Goal: Task Accomplishment & Management: Use online tool/utility

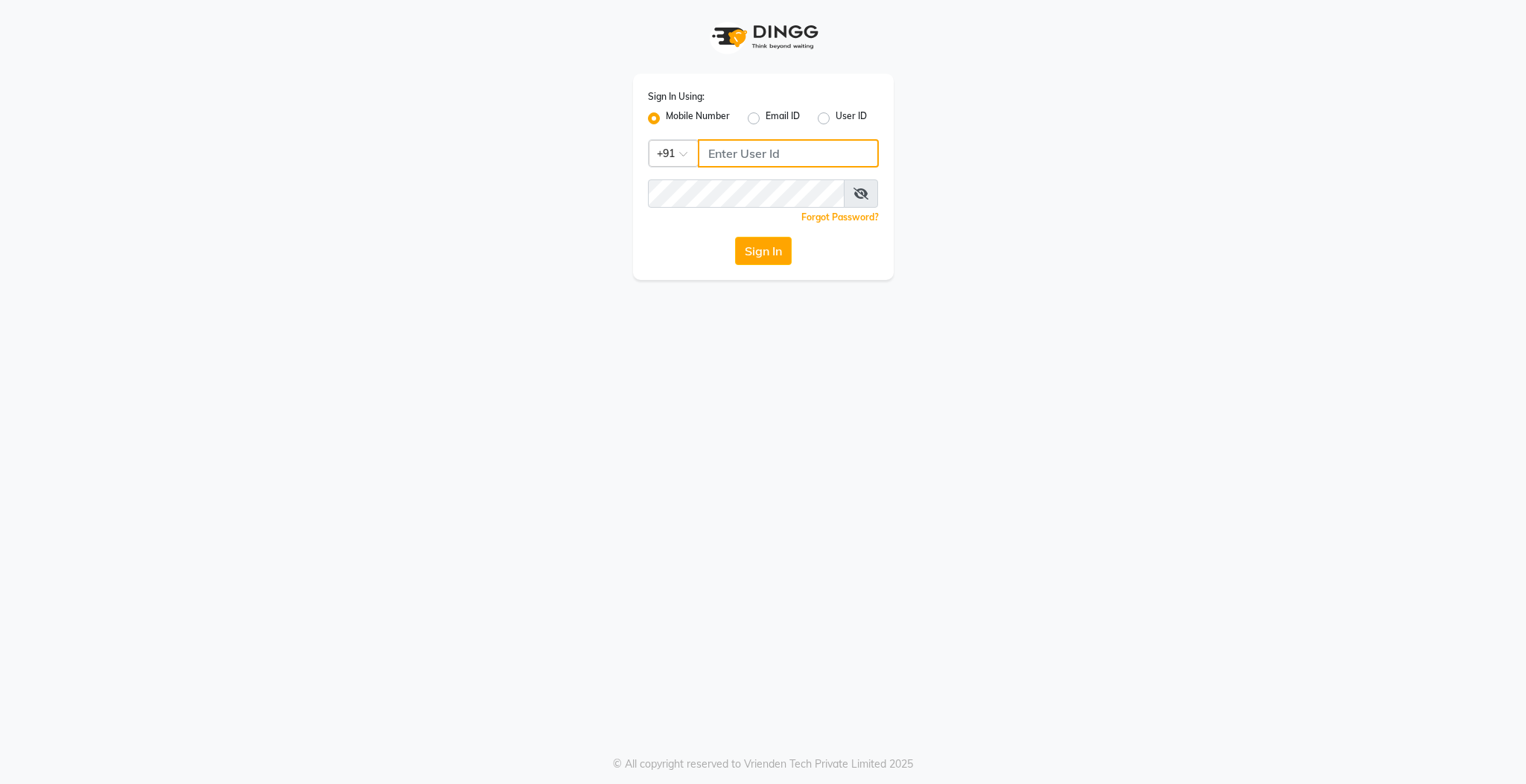
click at [780, 157] on input "Username" at bounding box center [788, 153] width 181 height 28
type input "9597910335"
click at [735, 237] on button "Sign In" at bounding box center [763, 251] width 57 height 28
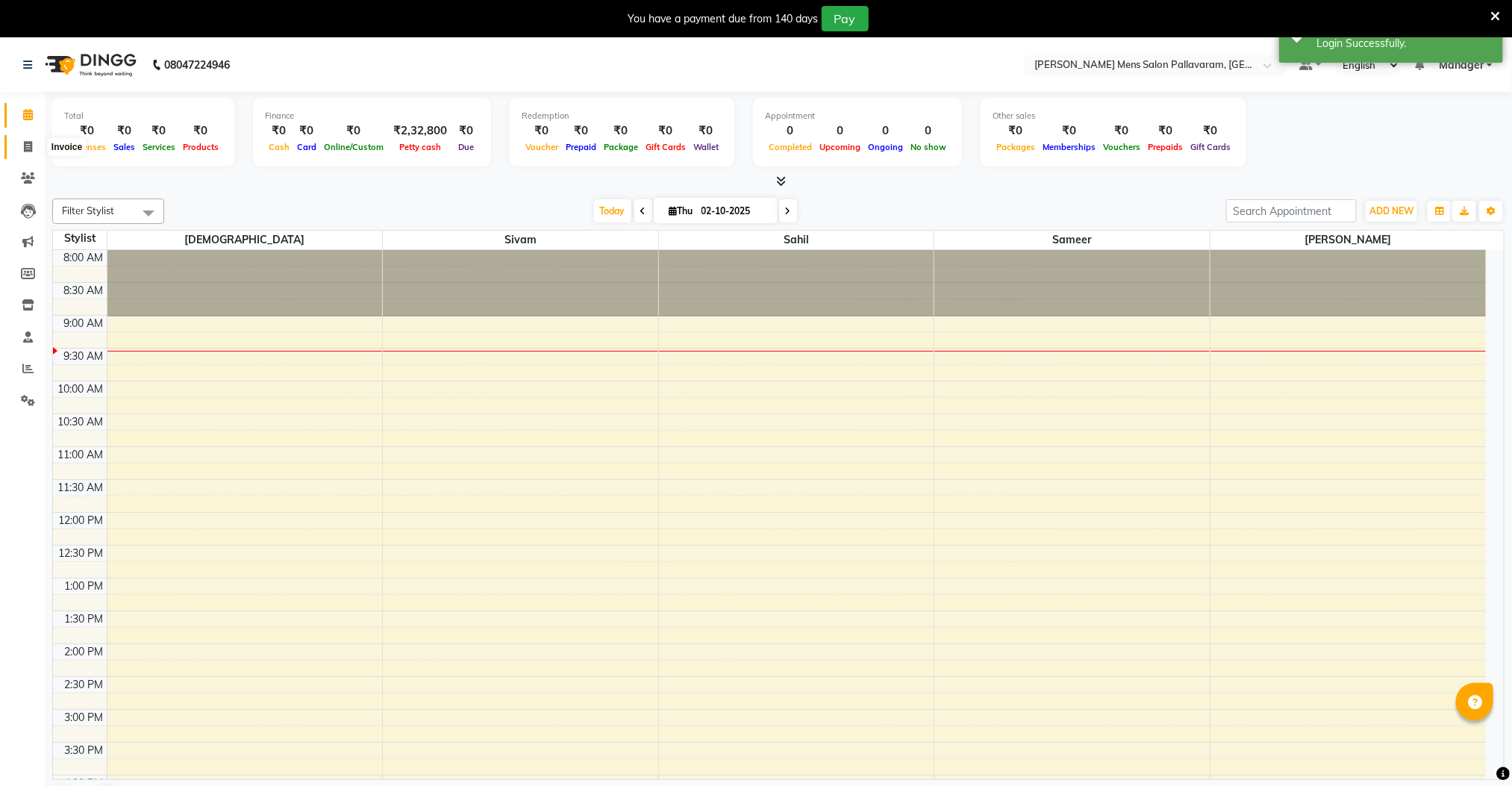
click at [29, 146] on icon at bounding box center [27, 146] width 8 height 11
select select "service"
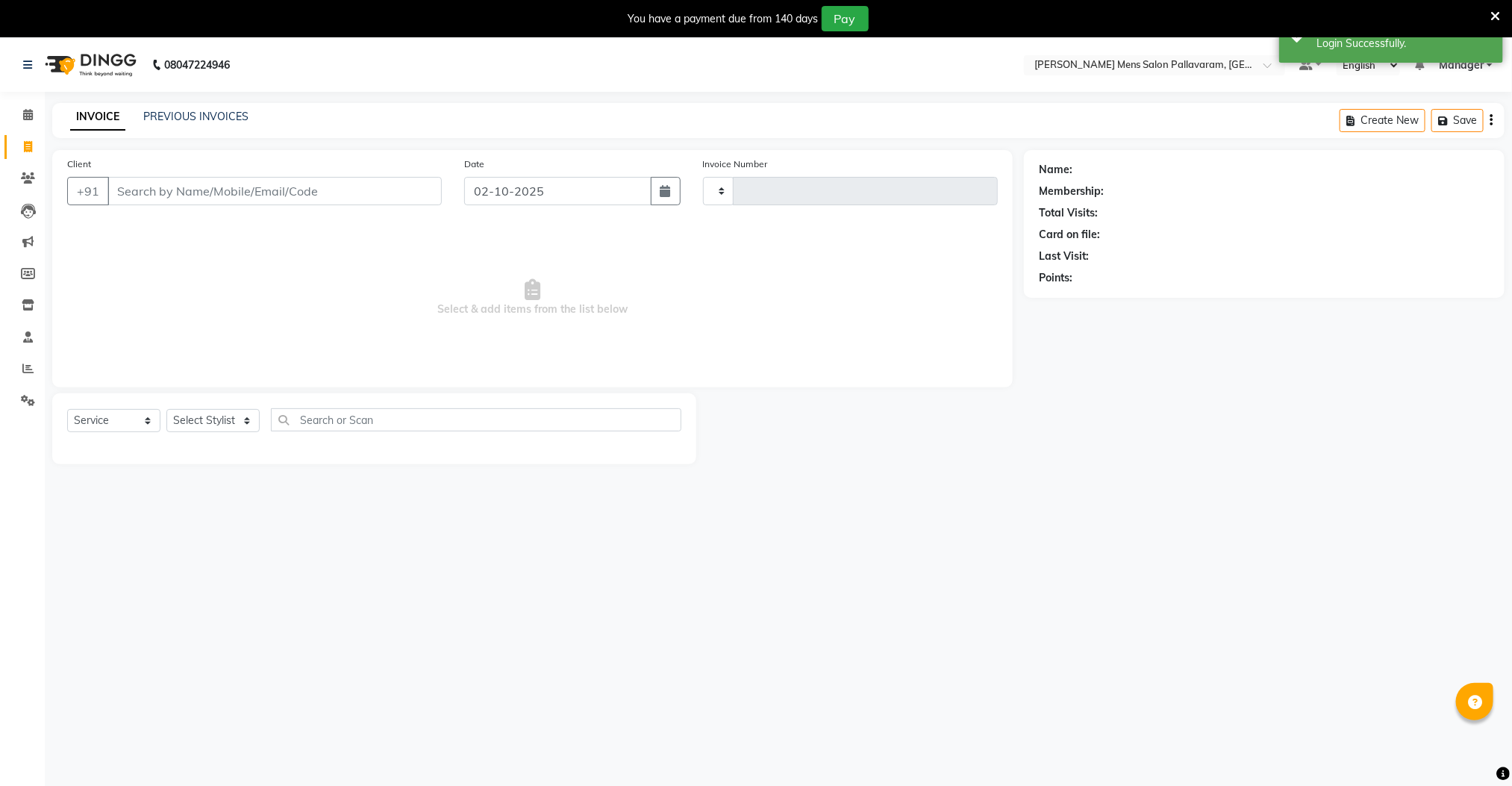
type input "3034"
select select "8211"
click at [154, 196] on input "Client" at bounding box center [275, 191] width 334 height 28
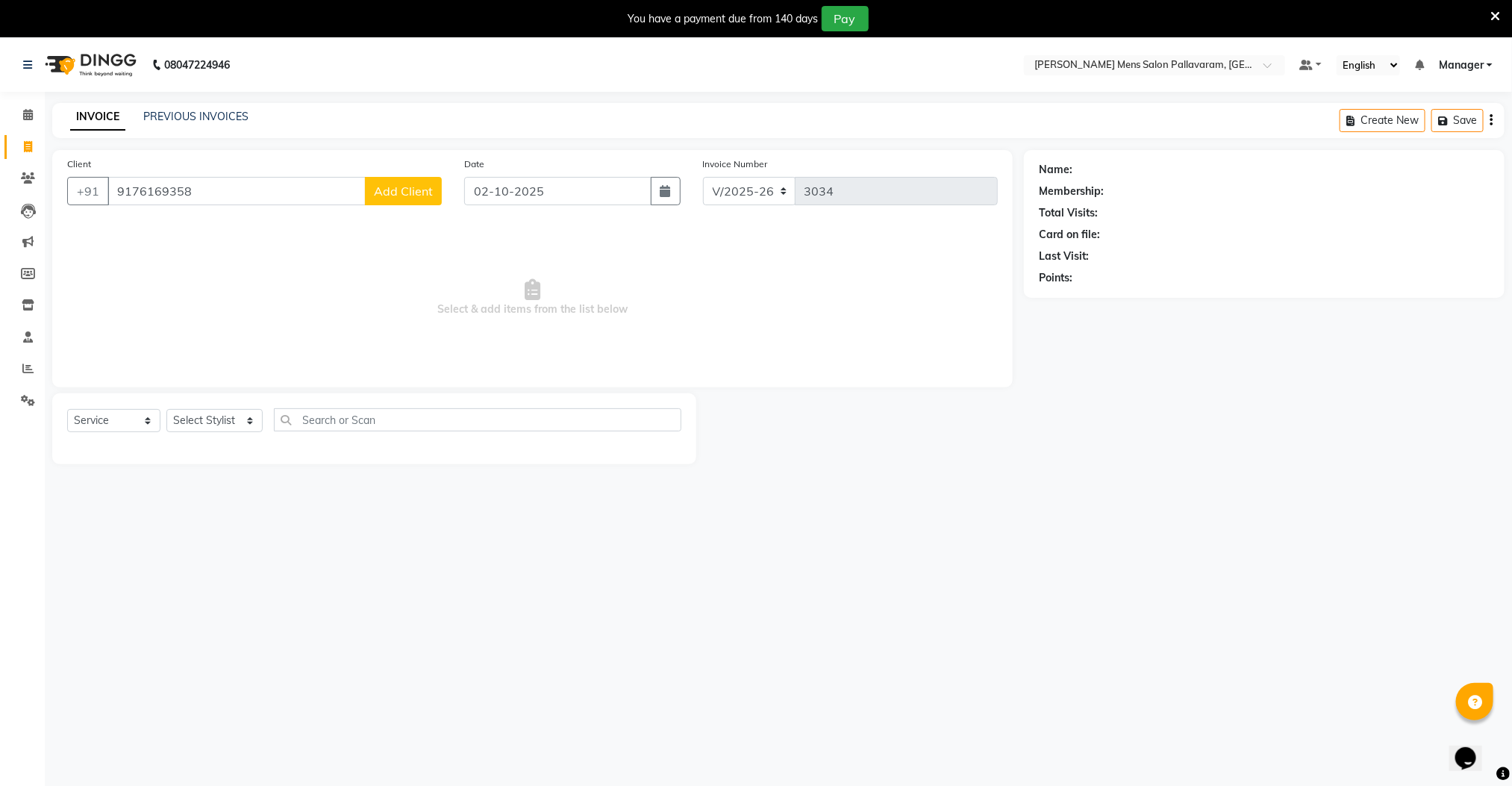
type input "9176169358"
click at [378, 196] on span "Add Client" at bounding box center [403, 190] width 59 height 15
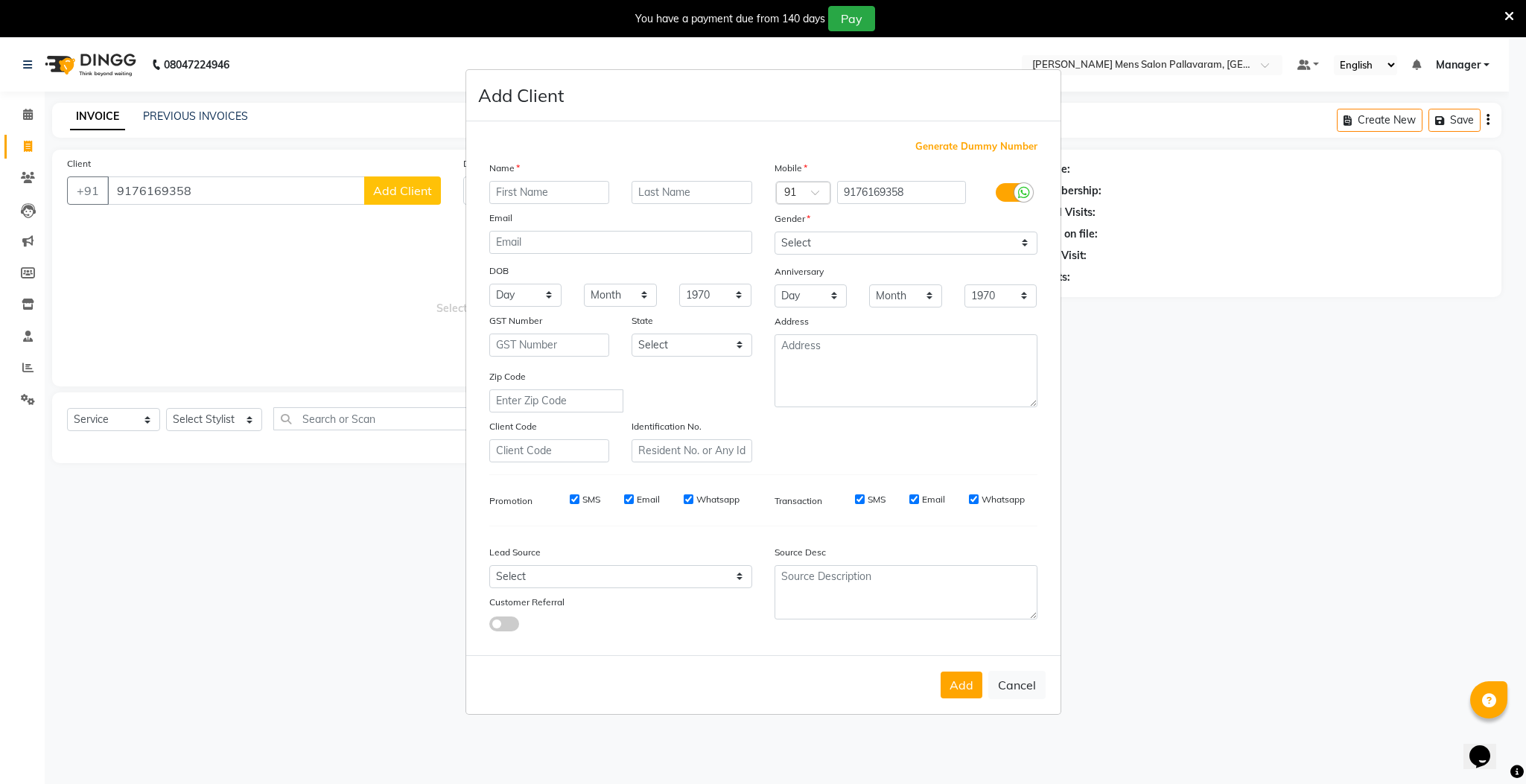
click at [401, 192] on ngb-modal-window "Add Client Generate Dummy Number Name Email DOB Day 01 02 03 04 05 06 07 08 09 …" at bounding box center [763, 392] width 1526 height 784
click at [523, 201] on input "text" at bounding box center [550, 192] width 121 height 23
type input "k"
type input "[PERSON_NAME]"
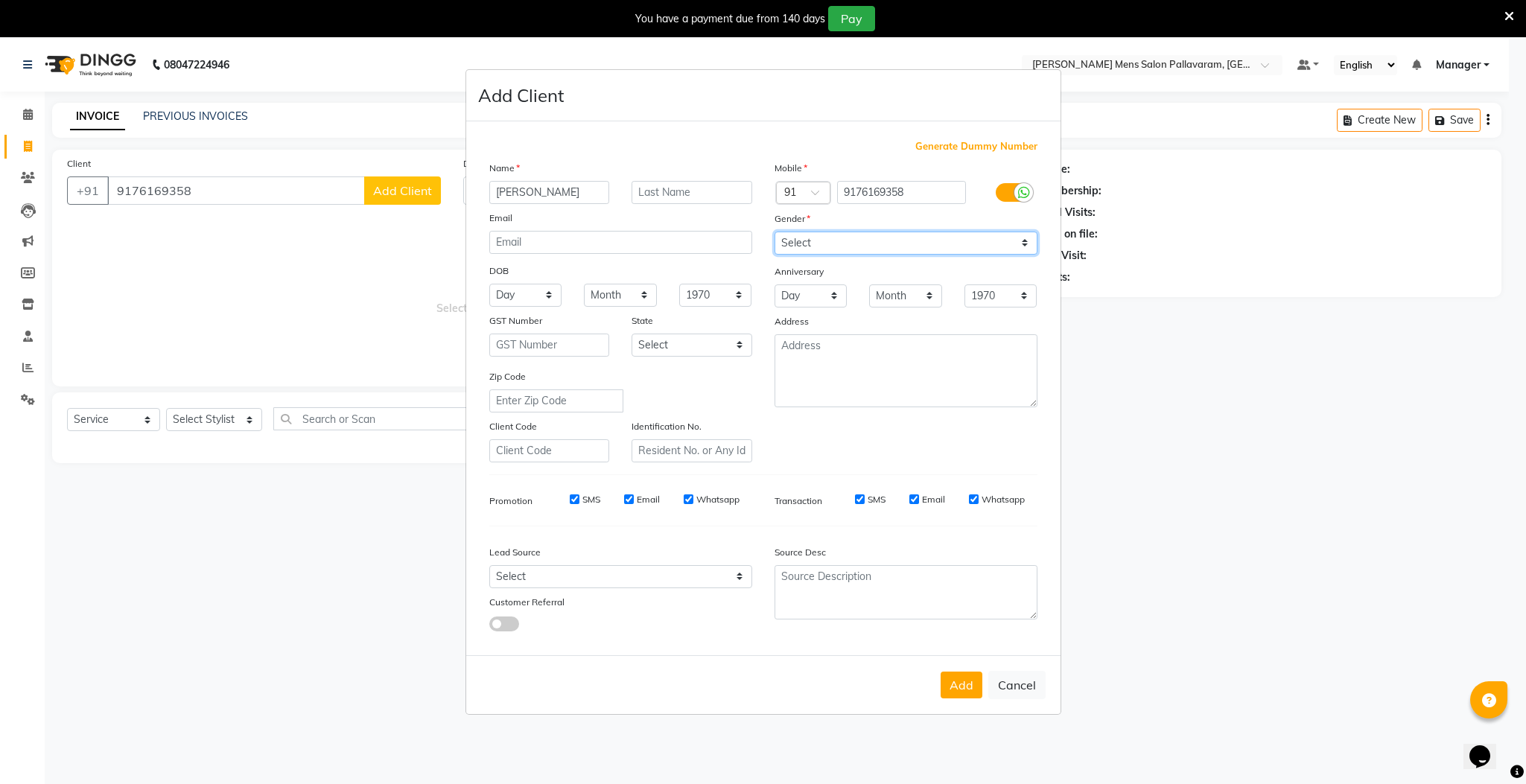
click at [813, 244] on select "Select [DEMOGRAPHIC_DATA] [DEMOGRAPHIC_DATA] Other Prefer Not To Say" at bounding box center [906, 243] width 262 height 23
select select "[DEMOGRAPHIC_DATA]"
click at [774, 233] on select "Select [DEMOGRAPHIC_DATA] [DEMOGRAPHIC_DATA] Other Prefer Not To Say" at bounding box center [906, 243] width 262 height 23
click at [970, 687] on button "Add" at bounding box center [962, 685] width 42 height 27
select select
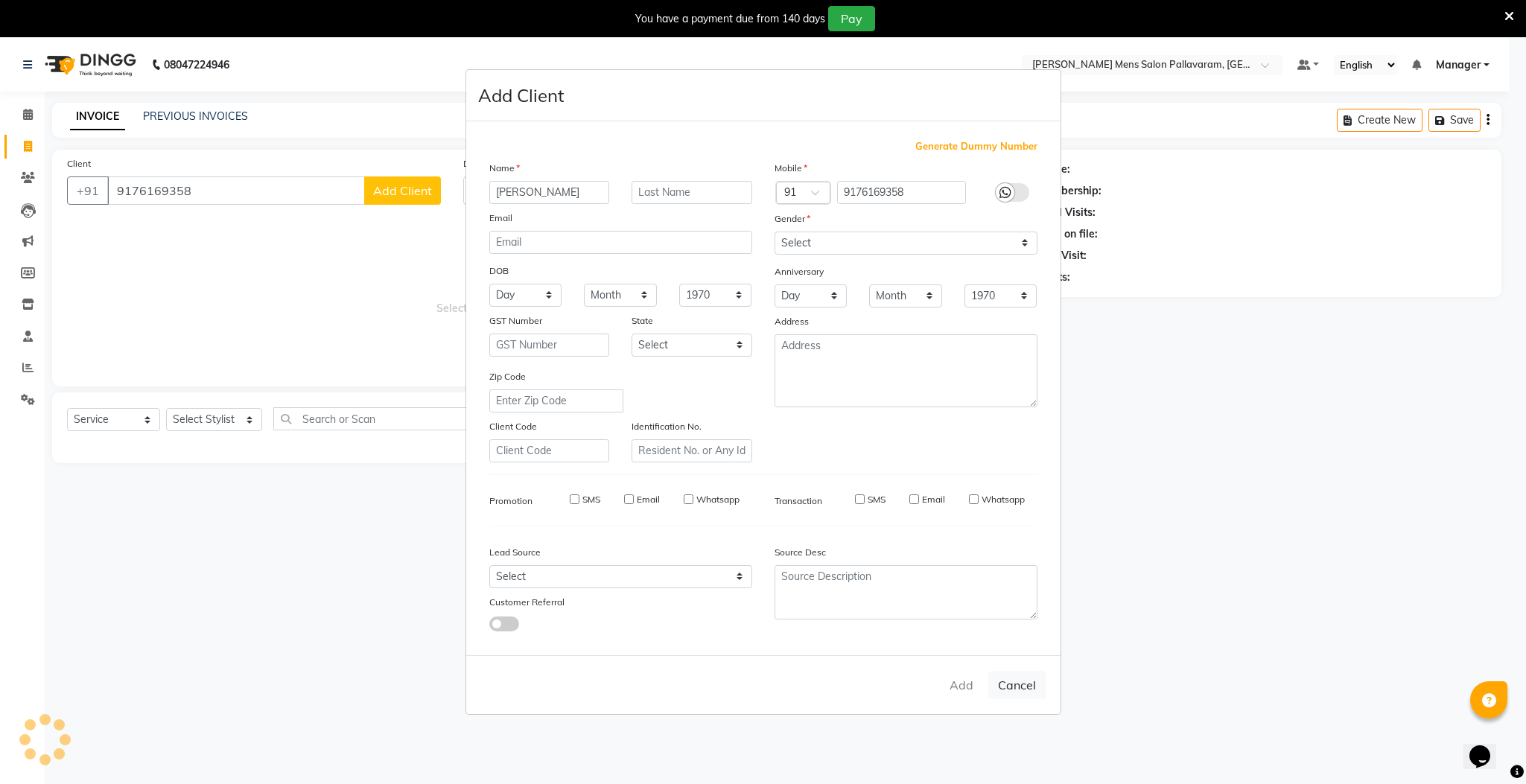
select select
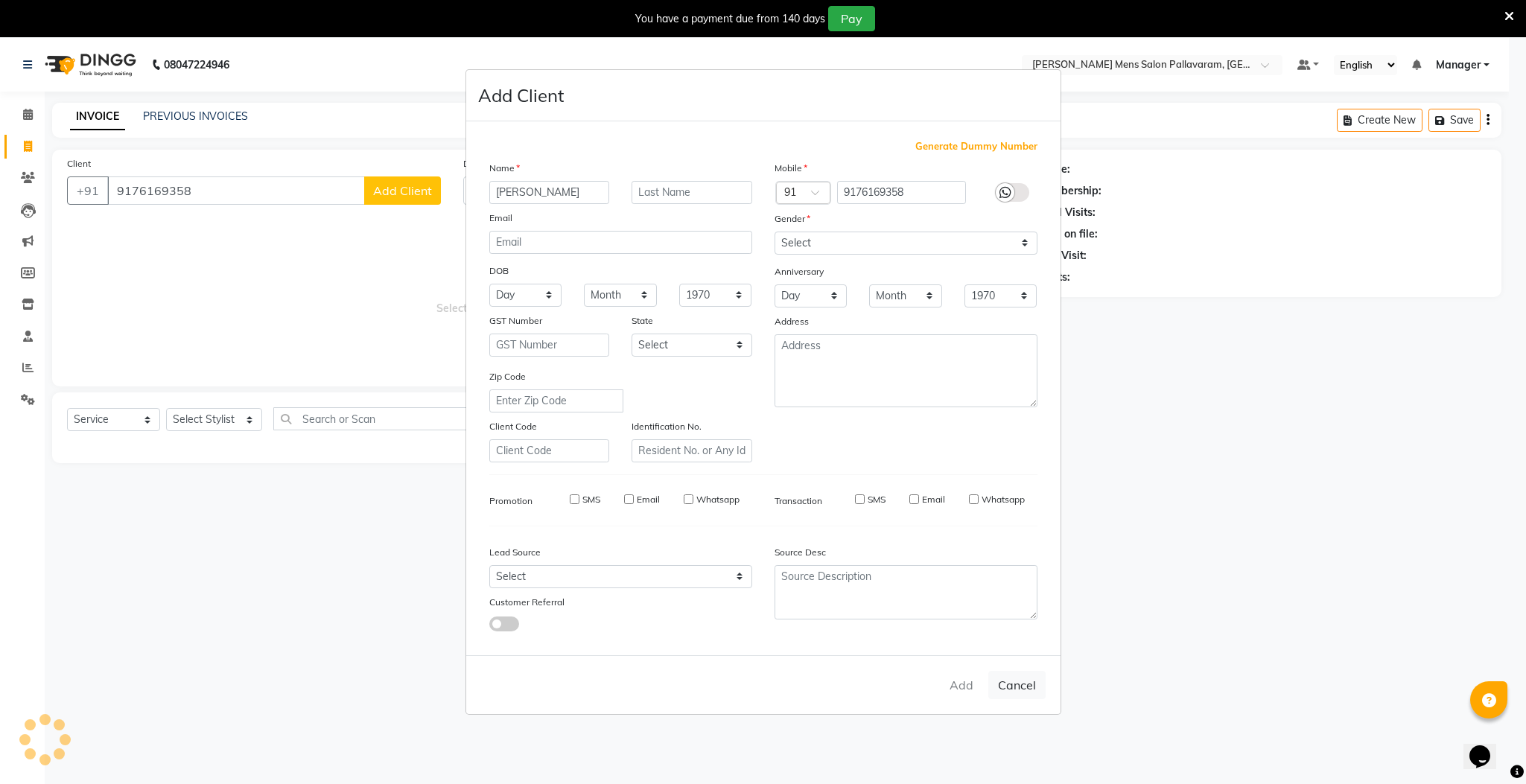
select select
checkbox input "false"
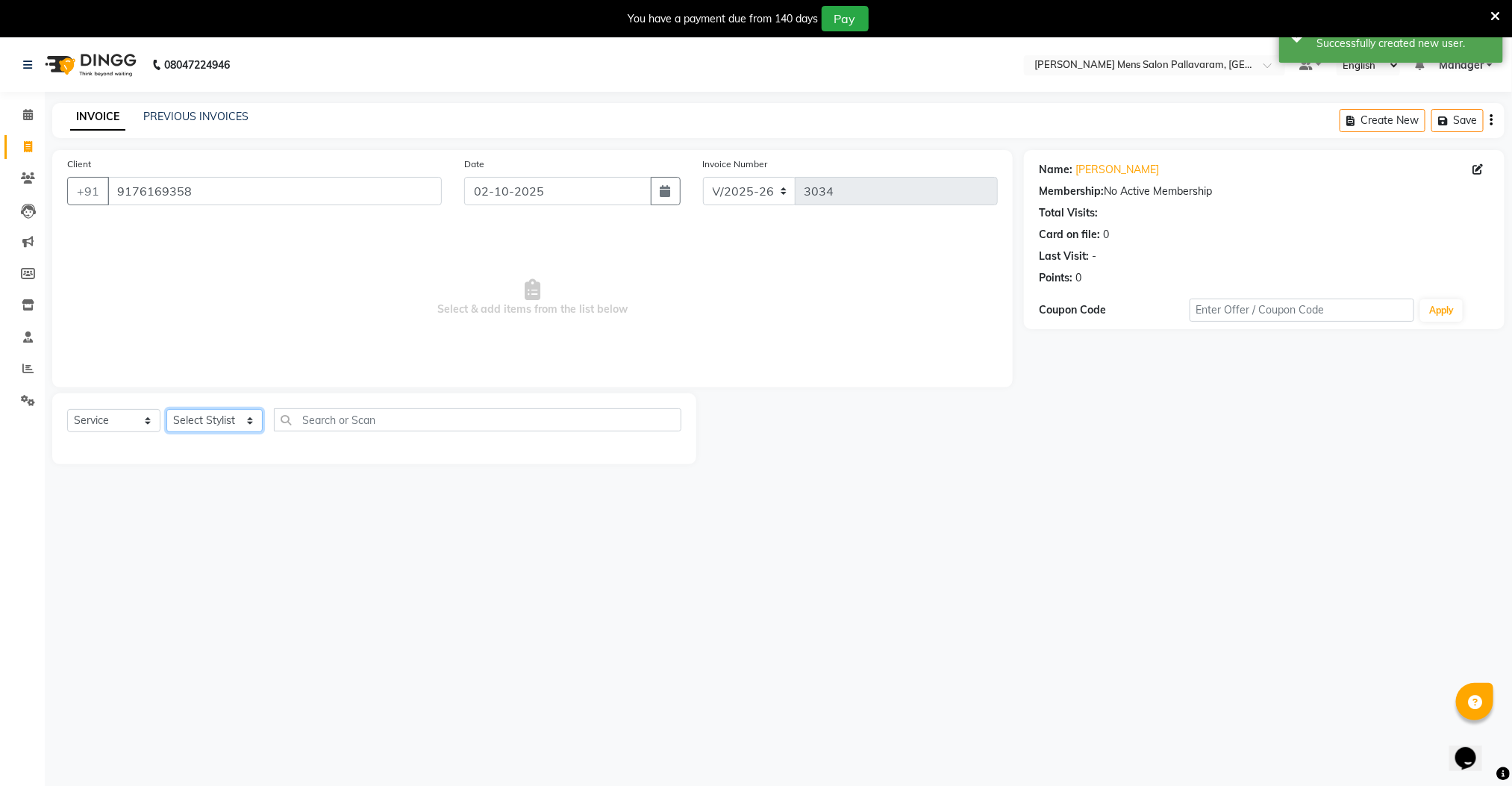
click at [215, 415] on select "Select Stylist Manager [PERSON_NAME] [PERSON_NAME] [PERSON_NAME]" at bounding box center [215, 420] width 96 height 23
select select "89182"
click at [167, 410] on select "Select Stylist Manager [PERSON_NAME] [PERSON_NAME] [PERSON_NAME]" at bounding box center [215, 420] width 96 height 23
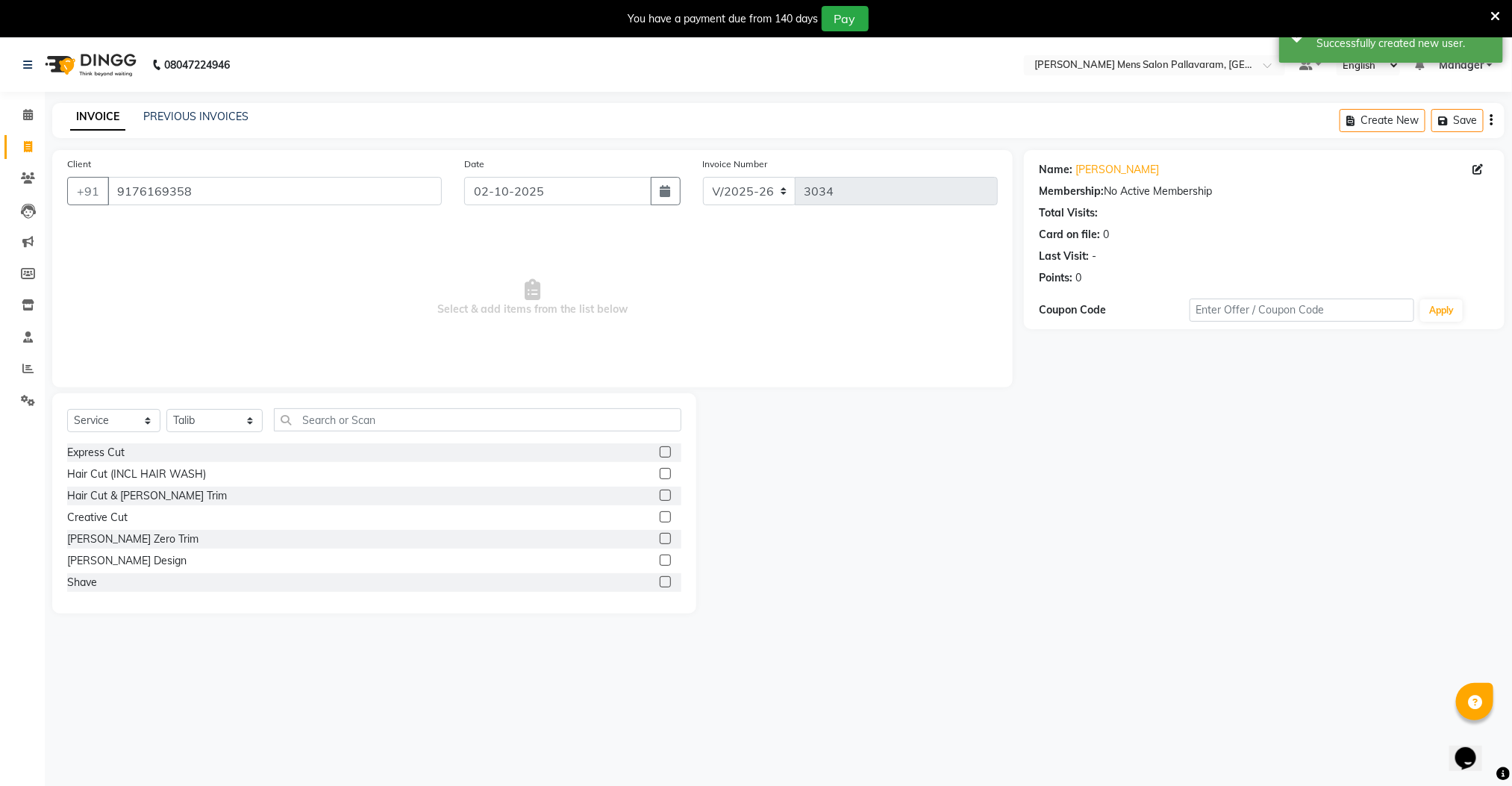
click at [641, 495] on div "Hair Cut & [PERSON_NAME] Trim" at bounding box center [374, 496] width 614 height 18
click at [660, 496] on label at bounding box center [665, 495] width 11 height 11
click at [660, 496] on input "checkbox" at bounding box center [664, 496] width 10 height 10
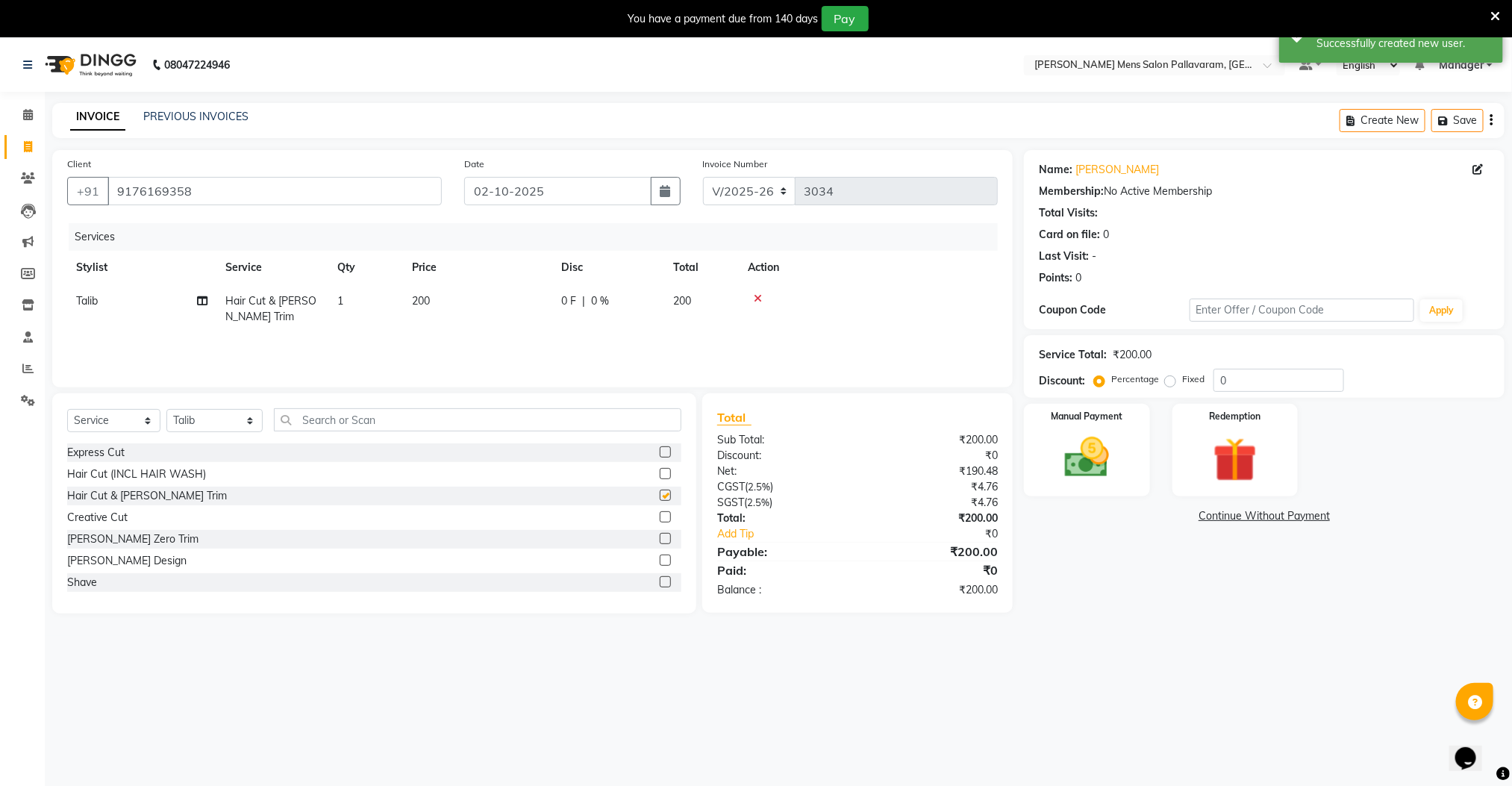
checkbox input "false"
click at [1090, 483] on img at bounding box center [1087, 458] width 75 height 53
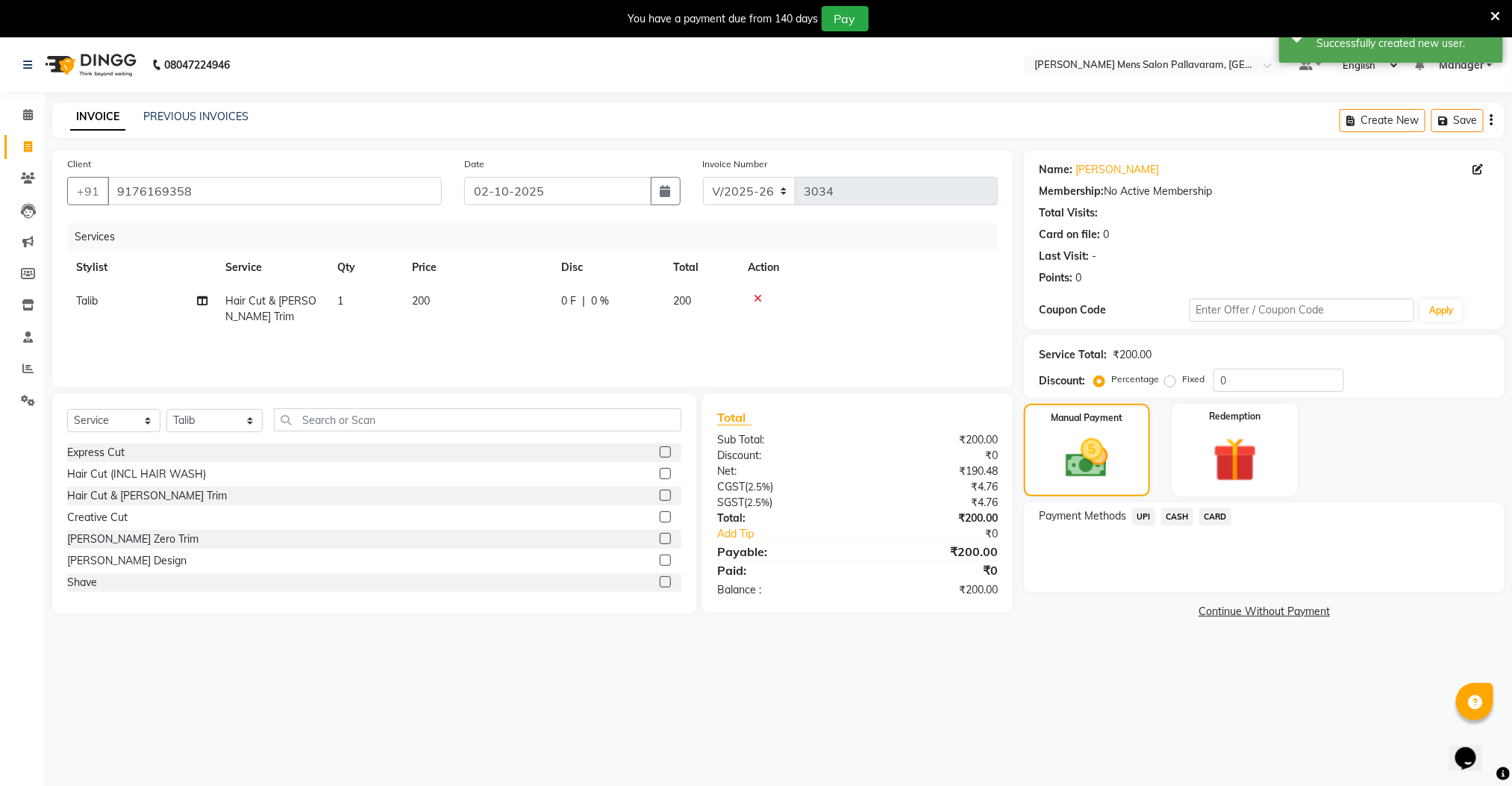
click at [1176, 519] on span "CASH" at bounding box center [1177, 518] width 32 height 18
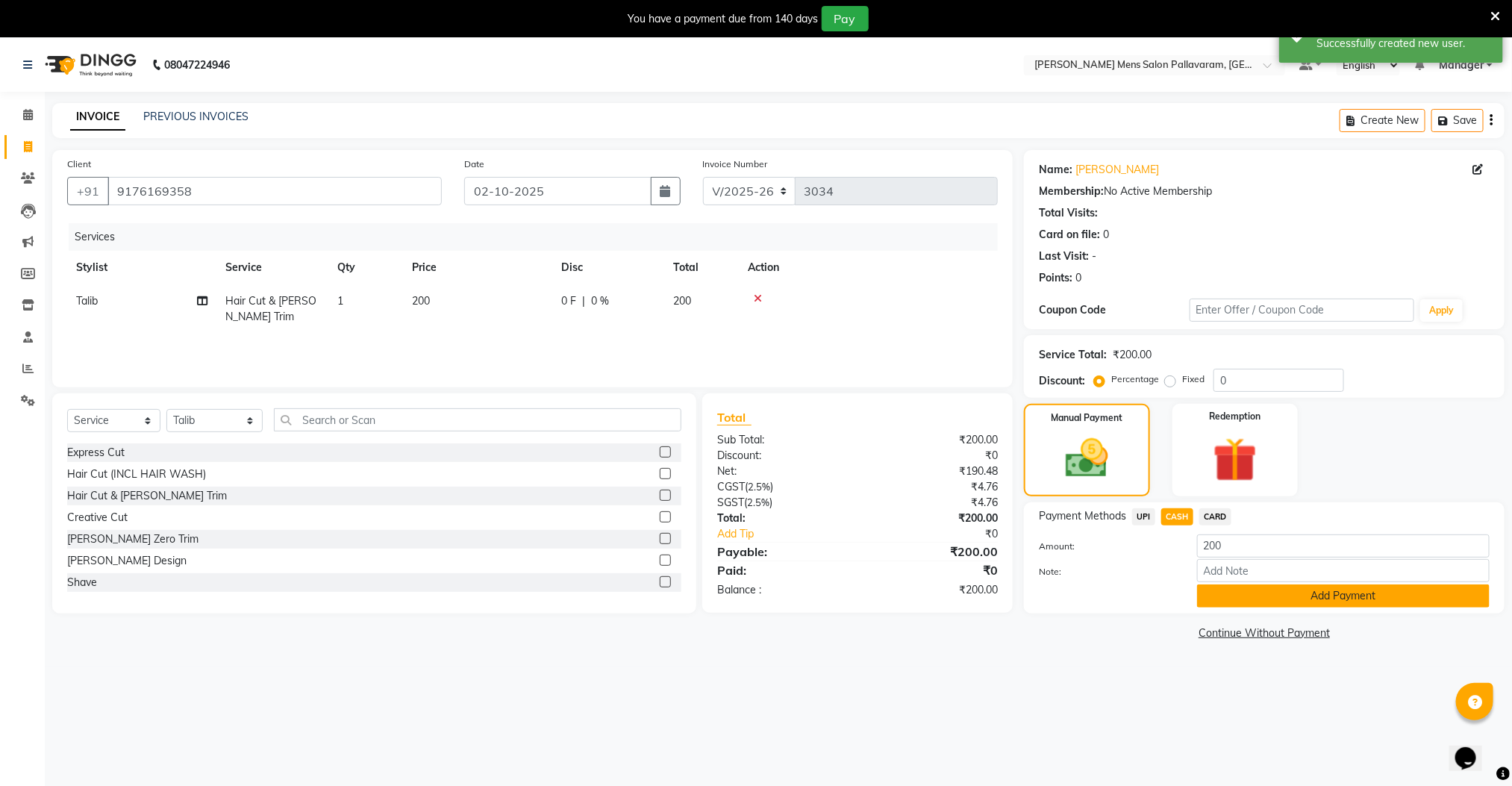
click at [1235, 598] on button "Add Payment" at bounding box center [1344, 596] width 293 height 23
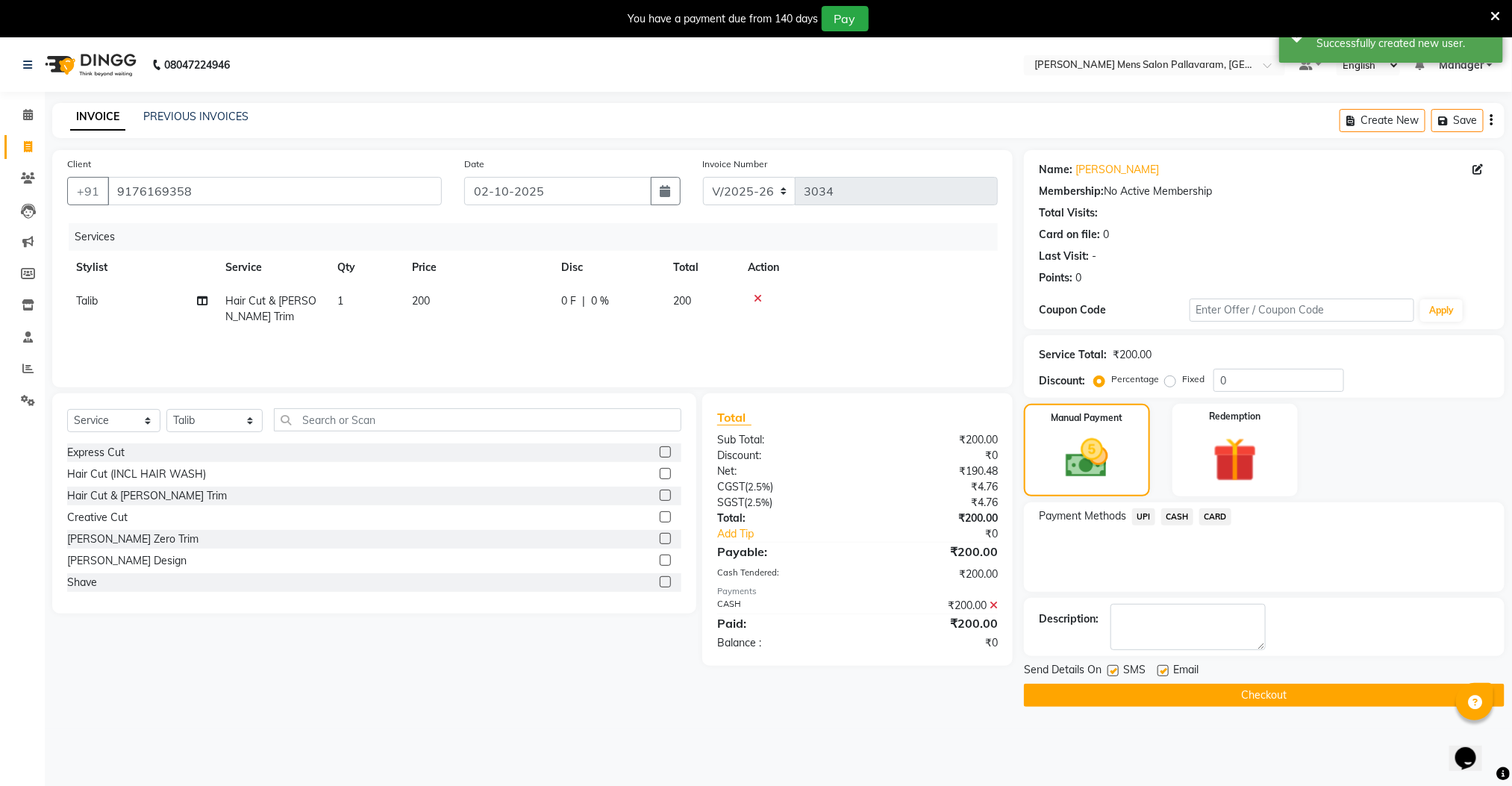
click at [1230, 699] on button "Checkout" at bounding box center [1265, 696] width 481 height 23
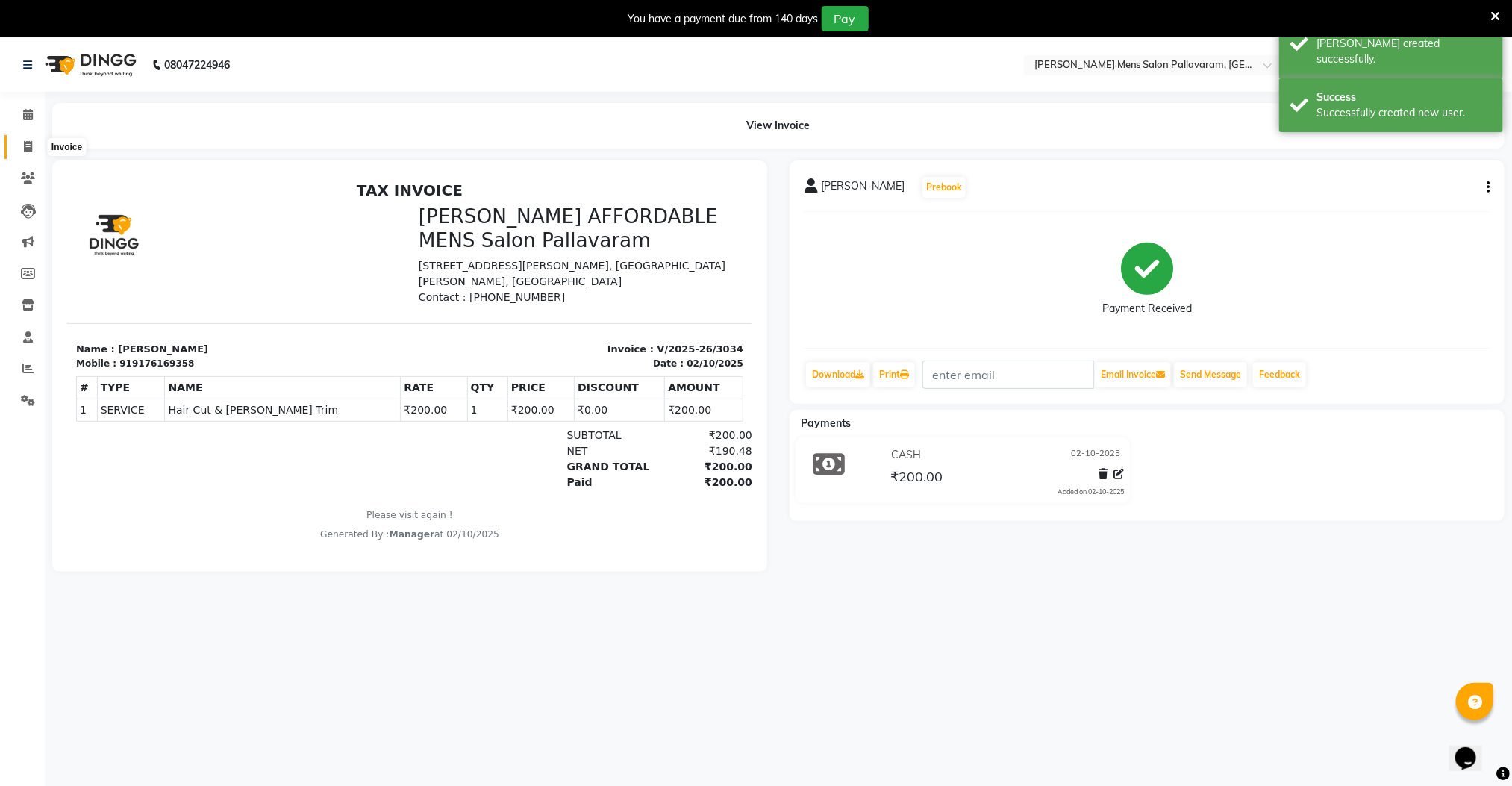
click at [24, 146] on icon at bounding box center [27, 146] width 8 height 11
select select "service"
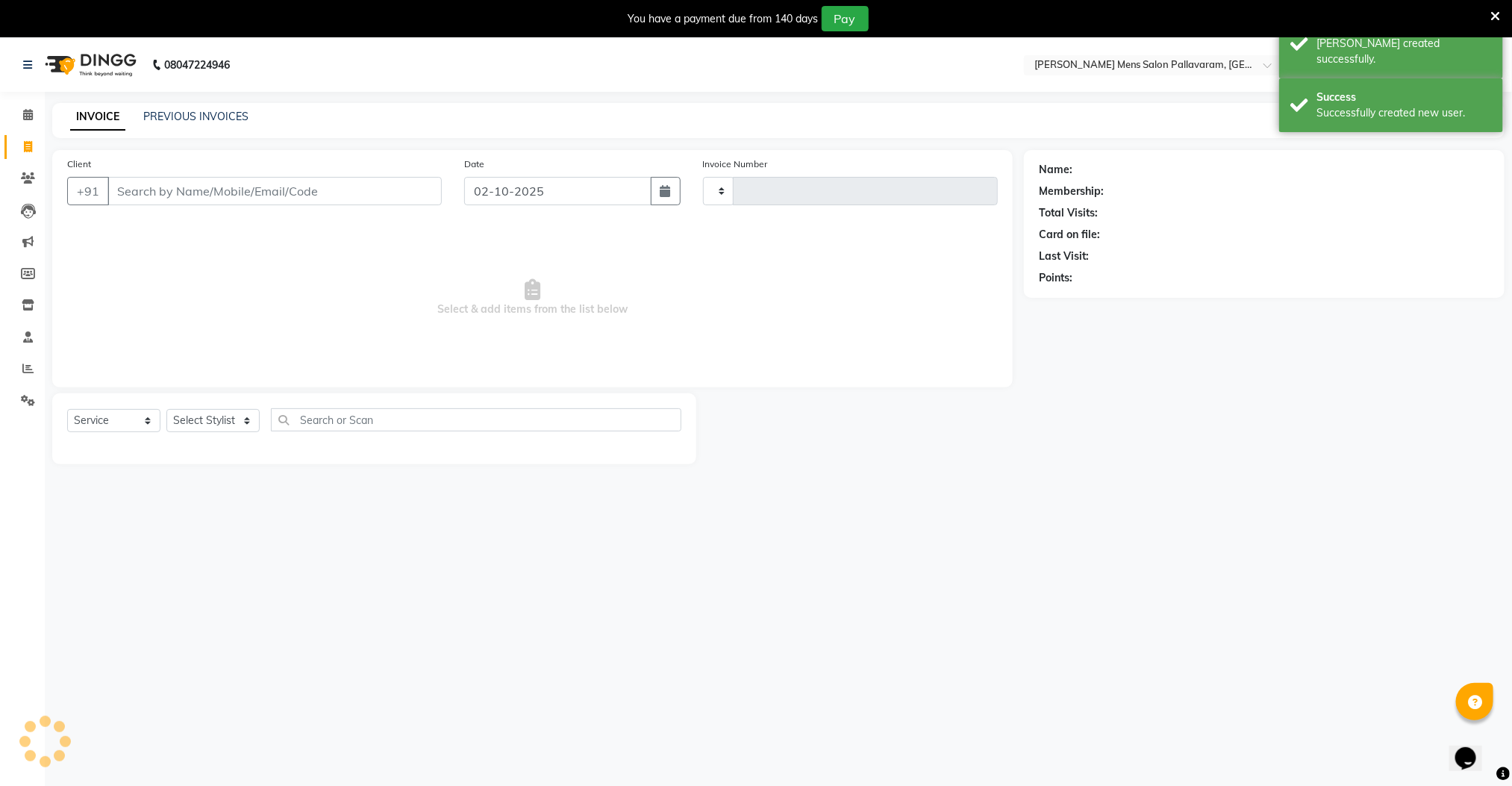
type input "3035"
select select "8211"
